Goal: Transaction & Acquisition: Purchase product/service

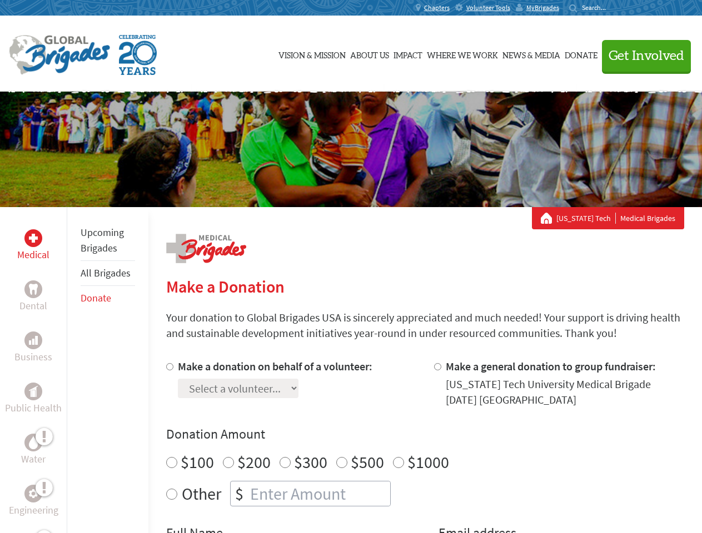
click at [613, 8] on div "Search for:" at bounding box center [591, 7] width 44 height 9
click at [641, 56] on span "Get Involved" at bounding box center [646, 55] width 76 height 13
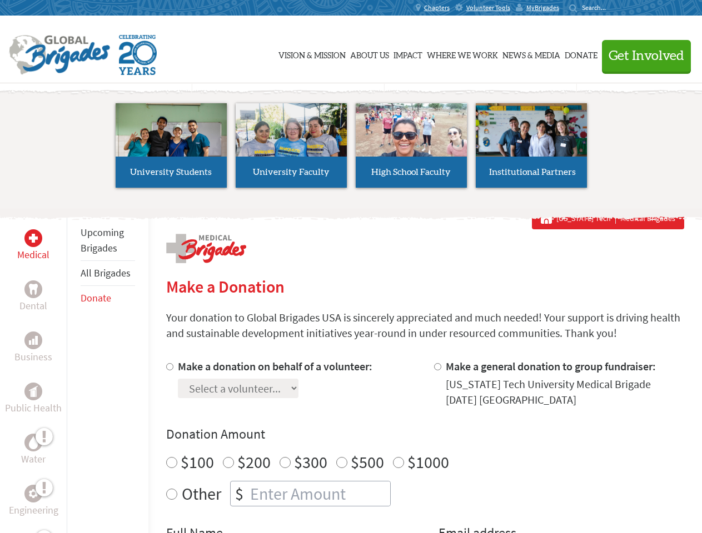
click at [351, 149] on li "High School Faculty" at bounding box center [411, 145] width 120 height 102
click at [73, 370] on div "Upcoming Brigades All Brigades Donate" at bounding box center [108, 473] width 82 height 533
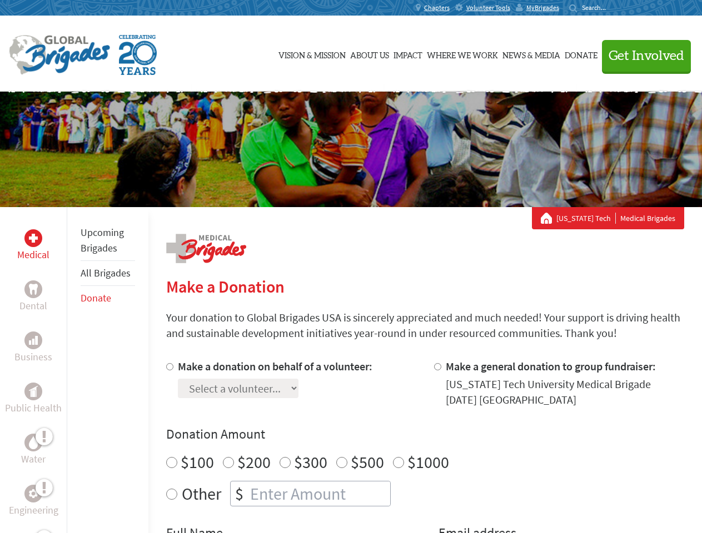
click at [424, 446] on div "Donation Amount $100 $200 $300 $500 $1000 Other $" at bounding box center [425, 465] width 518 height 81
click at [168, 367] on input "Make a donation on behalf of a volunteer:" at bounding box center [169, 366] width 7 height 7
radio input "true"
click at [437, 367] on input "Make a general donation to group fundraiser:" at bounding box center [437, 366] width 7 height 7
radio input "true"
